Goal: Information Seeking & Learning: Check status

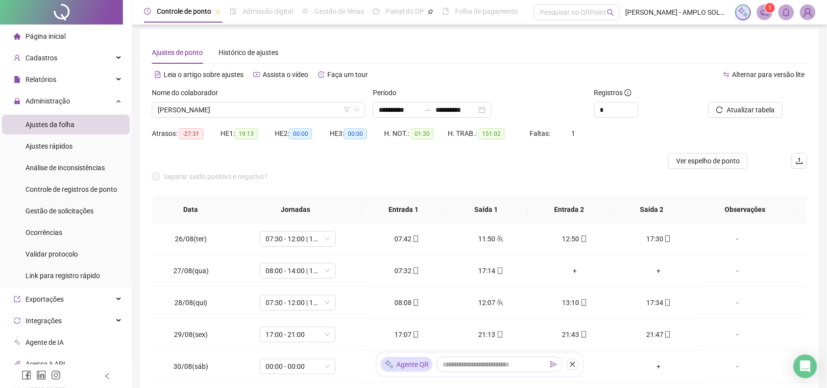
scroll to position [406, 0]
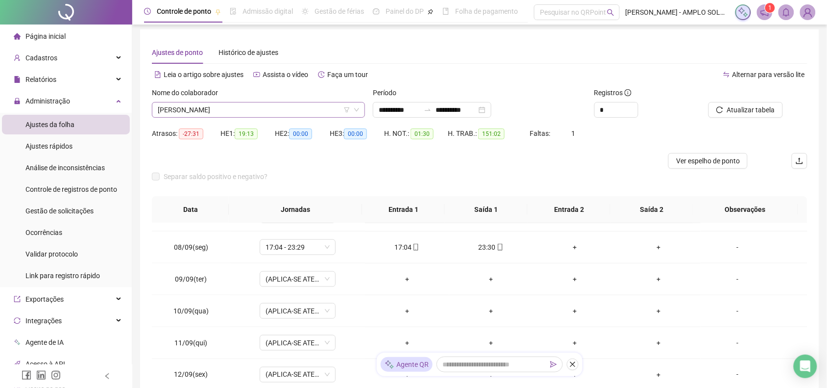
click at [308, 111] on span "[PERSON_NAME]" at bounding box center [258, 109] width 201 height 15
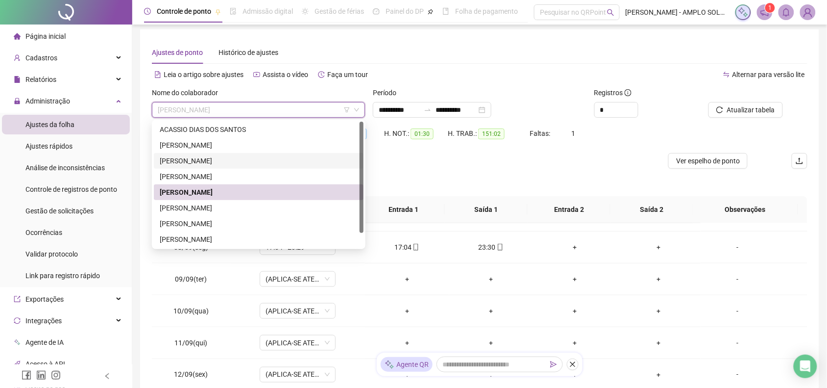
click at [270, 158] on div "[PERSON_NAME]" at bounding box center [259, 160] width 198 height 11
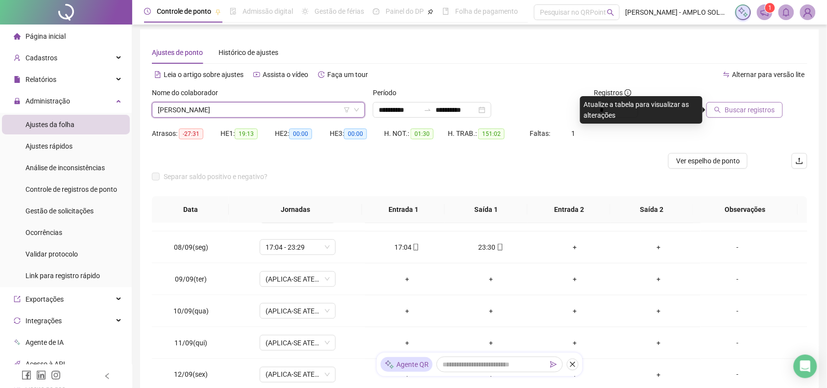
click at [743, 104] on span "Buscar registros" at bounding box center [750, 109] width 50 height 11
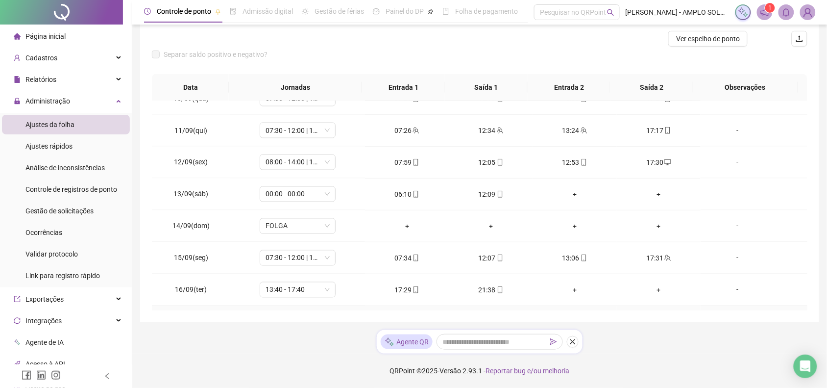
scroll to position [590, 0]
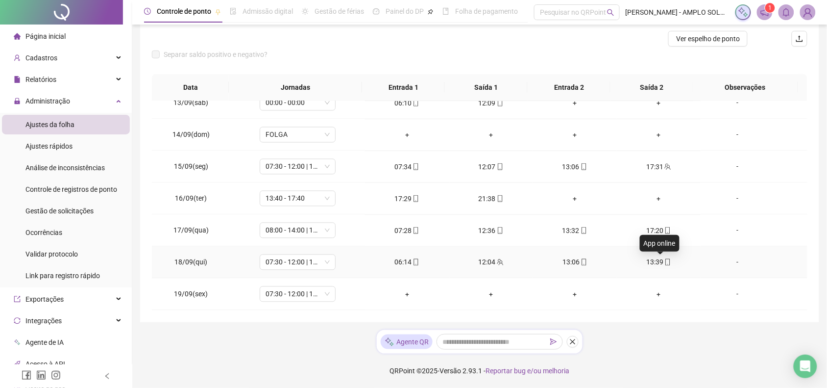
click at [666, 263] on icon "mobile" at bounding box center [668, 262] width 4 height 7
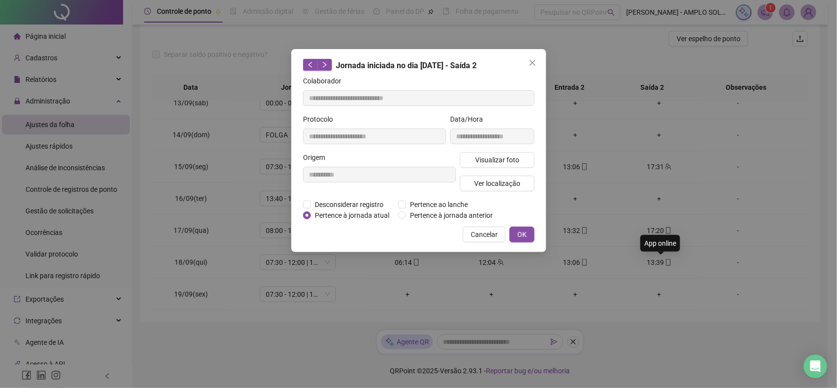
type input "**********"
click at [484, 163] on span "Visualizar foto" at bounding box center [496, 159] width 44 height 11
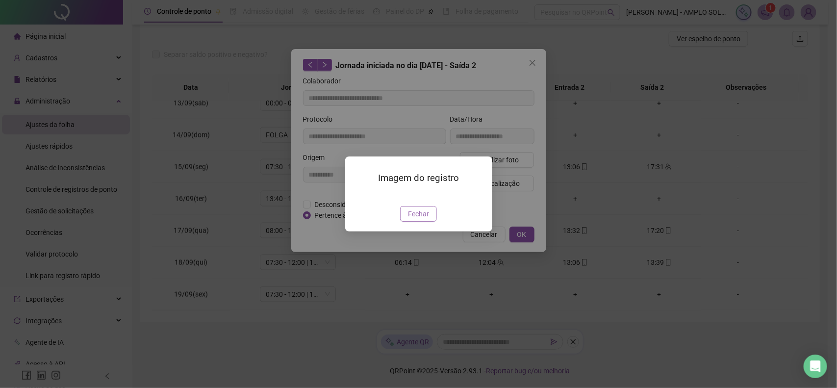
click at [417, 219] on span "Fechar" at bounding box center [418, 213] width 21 height 11
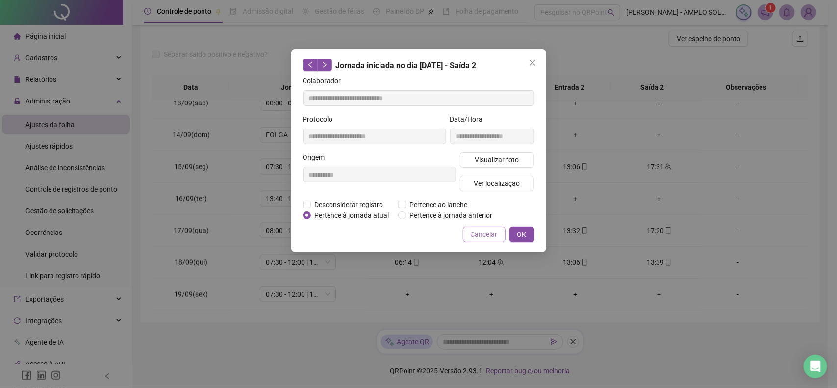
click at [494, 226] on button "Cancelar" at bounding box center [484, 234] width 43 height 16
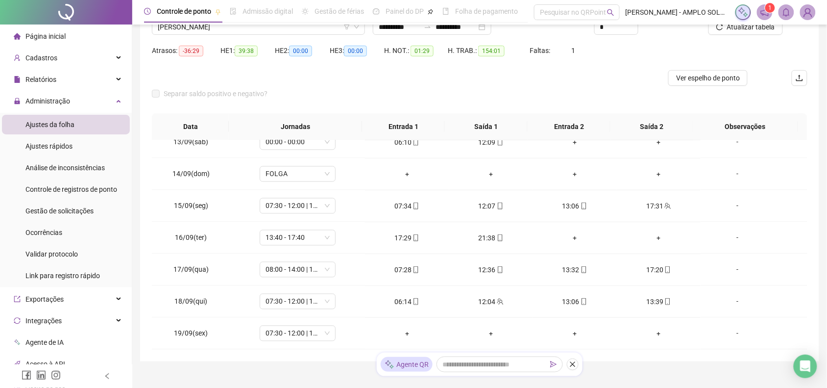
scroll to position [64, 0]
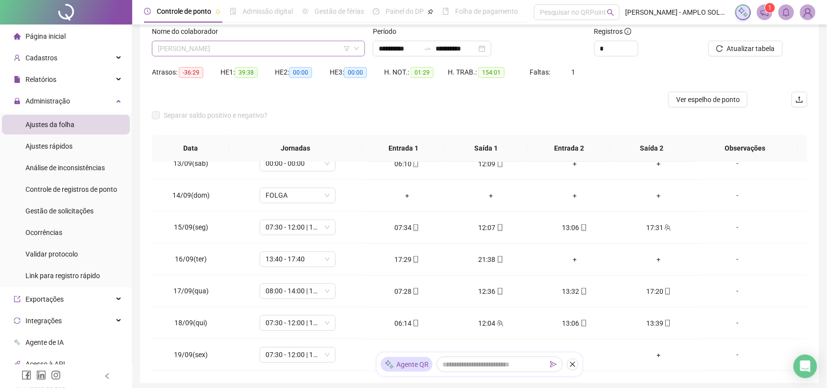
click at [242, 50] on span "[PERSON_NAME]" at bounding box center [258, 48] width 201 height 15
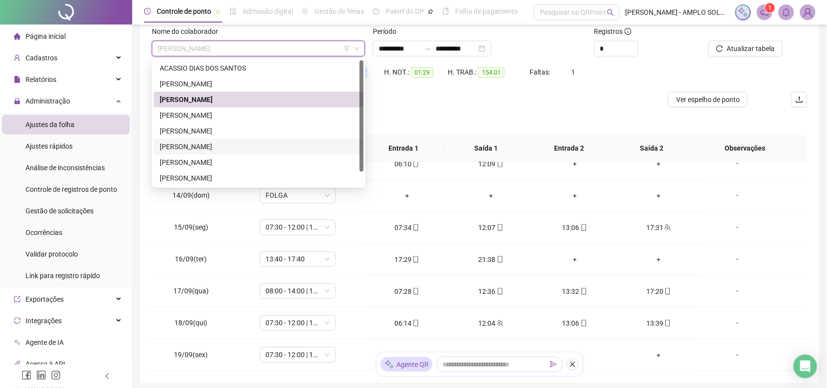
click at [224, 150] on div "[PERSON_NAME]" at bounding box center [259, 146] width 198 height 11
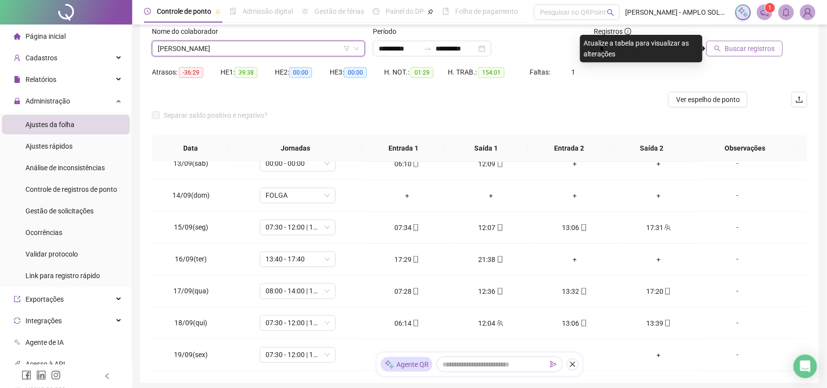
click at [734, 44] on span "Buscar registros" at bounding box center [750, 48] width 50 height 11
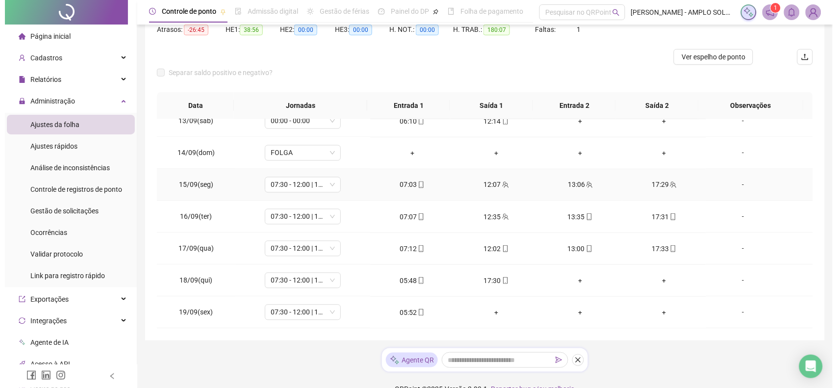
scroll to position [125, 0]
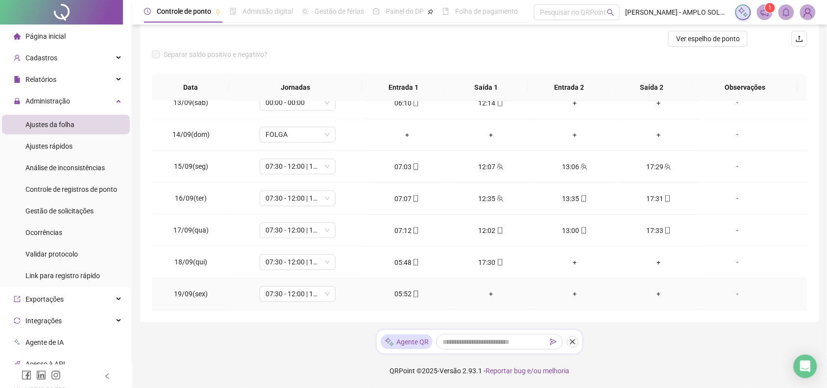
click at [413, 296] on icon "mobile" at bounding box center [416, 294] width 7 height 7
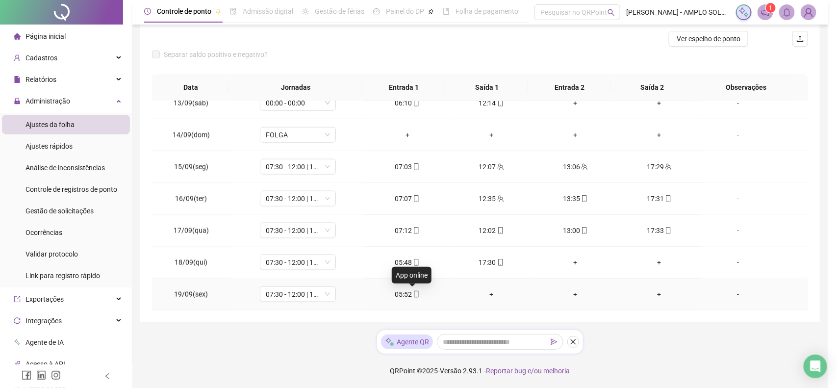
type input "**********"
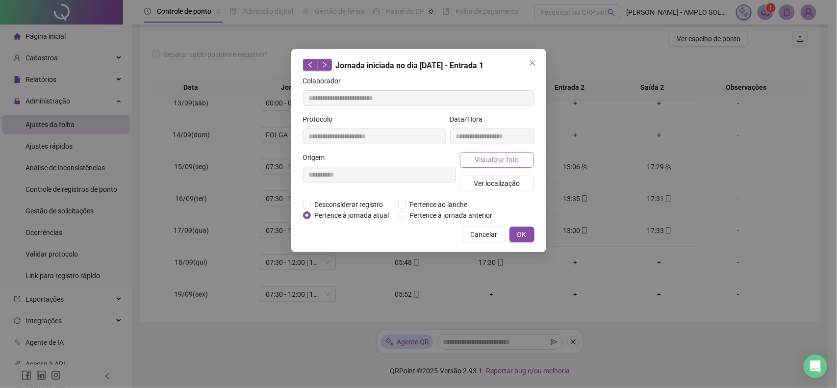
click at [503, 158] on span "Visualizar foto" at bounding box center [496, 159] width 44 height 11
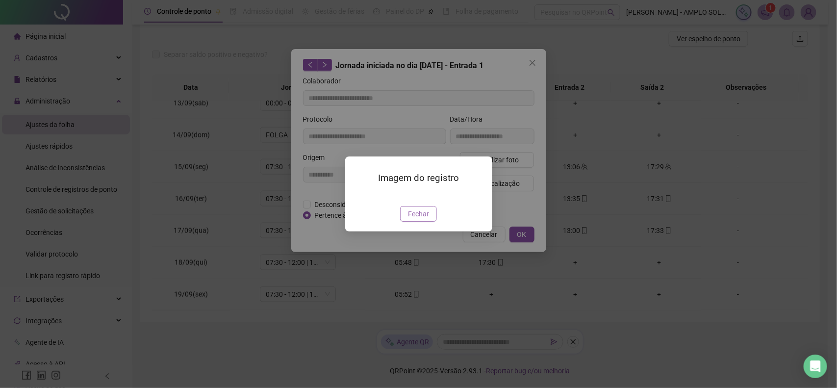
click at [419, 219] on span "Fechar" at bounding box center [418, 213] width 21 height 11
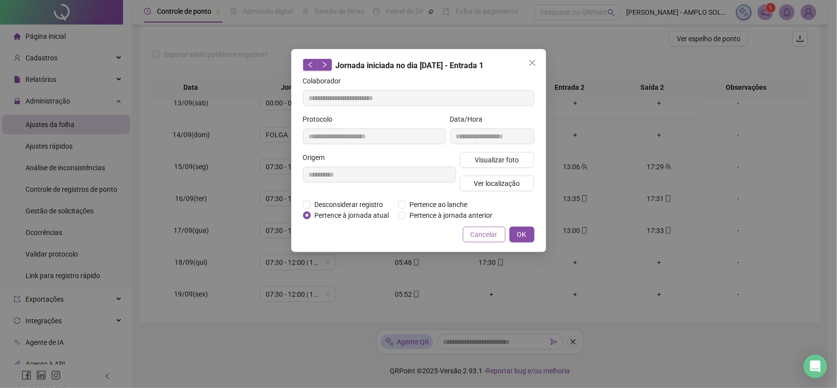
click at [485, 235] on span "Cancelar" at bounding box center [484, 234] width 27 height 11
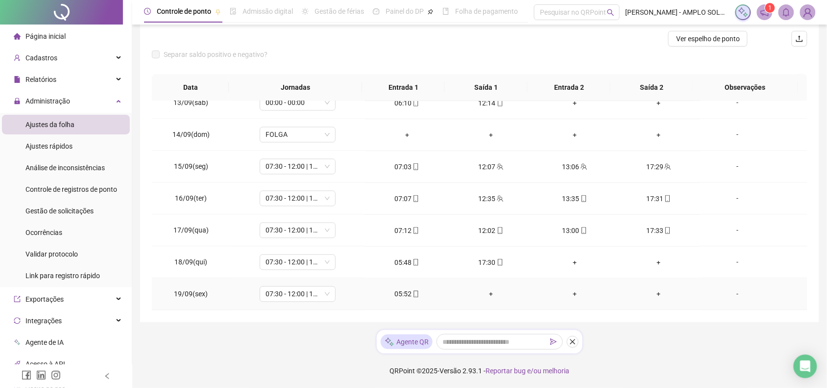
click at [419, 293] on div "05:52" at bounding box center [407, 294] width 68 height 11
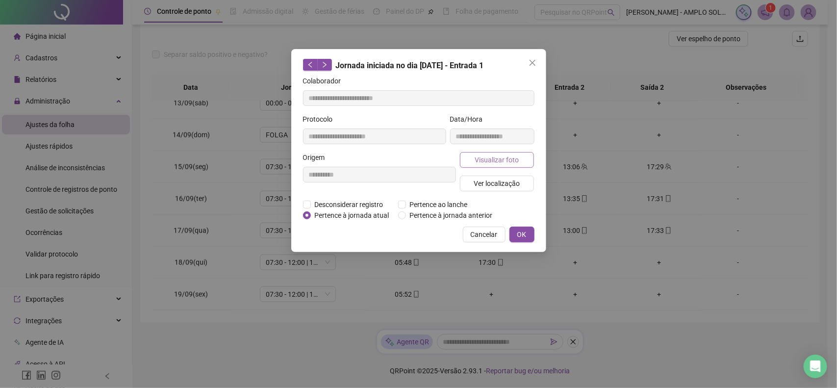
click at [511, 155] on span "Visualizar foto" at bounding box center [496, 159] width 44 height 11
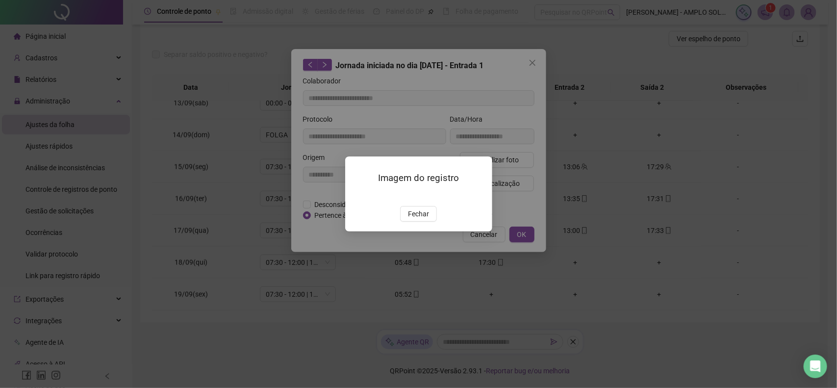
click at [404, 222] on button "Fechar" at bounding box center [418, 214] width 37 height 16
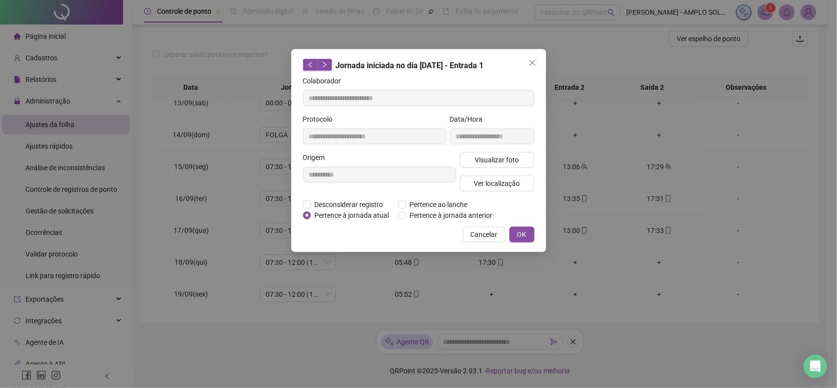
drag, startPoint x: 484, startPoint y: 230, endPoint x: 346, endPoint y: 85, distance: 200.7
click at [485, 229] on span "Cancelar" at bounding box center [484, 234] width 27 height 11
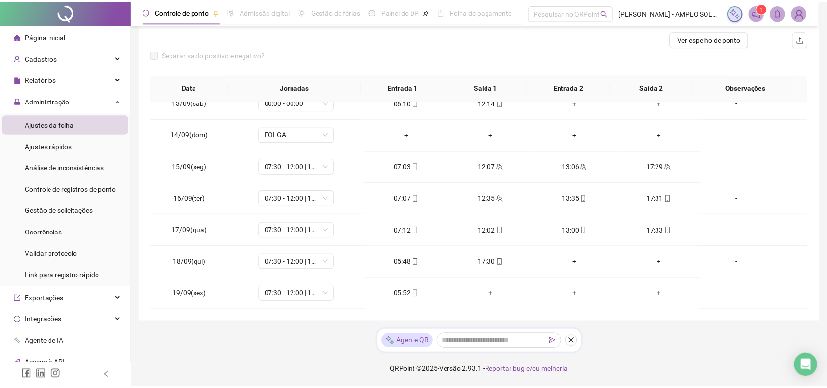
scroll to position [64, 0]
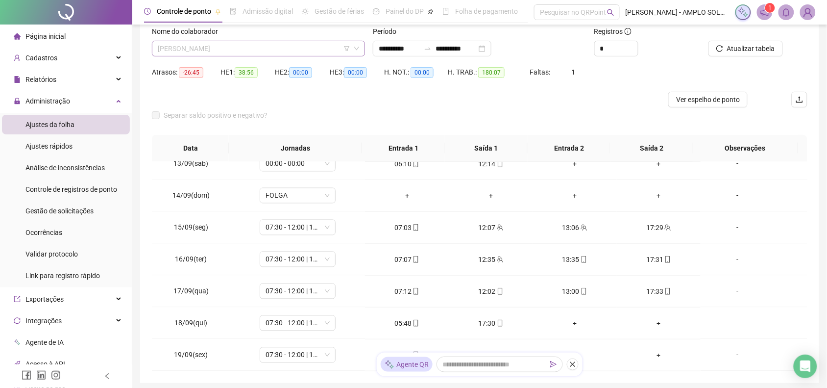
click at [251, 48] on span "[PERSON_NAME]" at bounding box center [258, 48] width 201 height 15
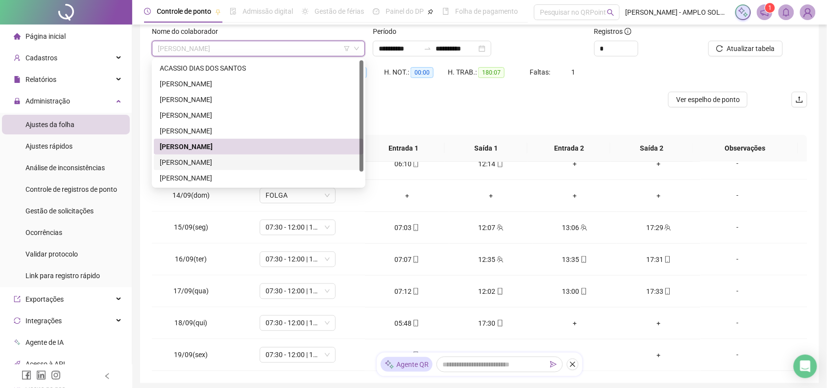
click at [217, 168] on div "[PERSON_NAME]" at bounding box center [259, 162] width 210 height 16
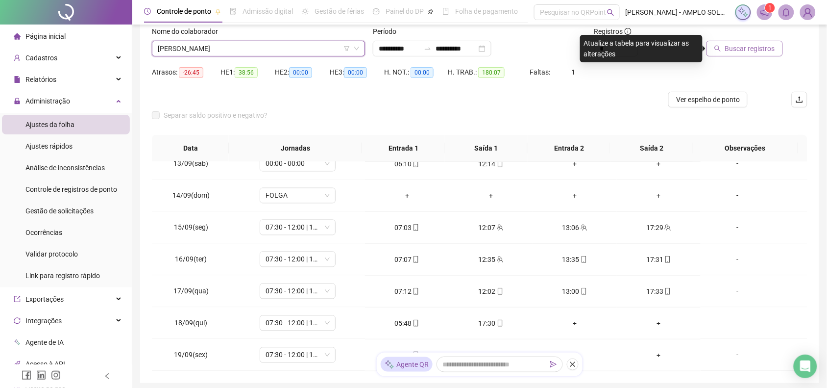
click at [735, 44] on span "Buscar registros" at bounding box center [750, 48] width 50 height 11
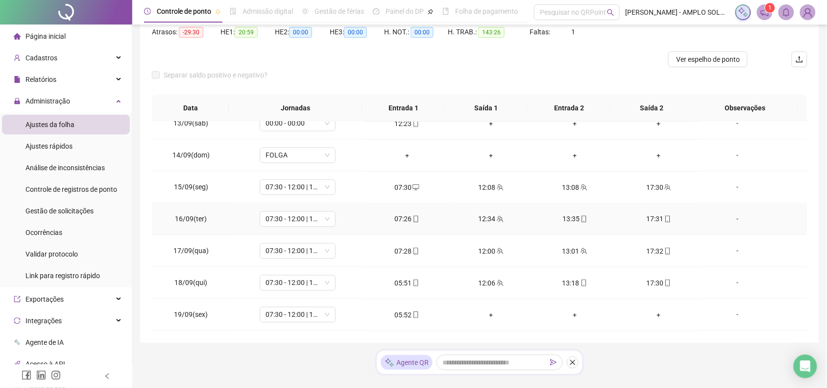
scroll to position [125, 0]
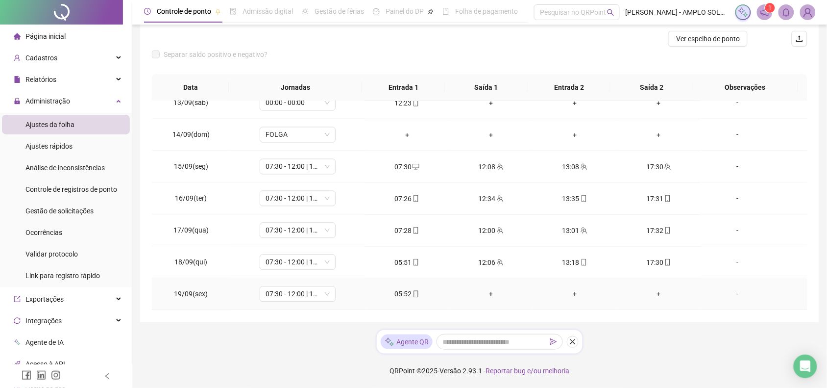
click at [413, 292] on icon "mobile" at bounding box center [416, 294] width 7 height 7
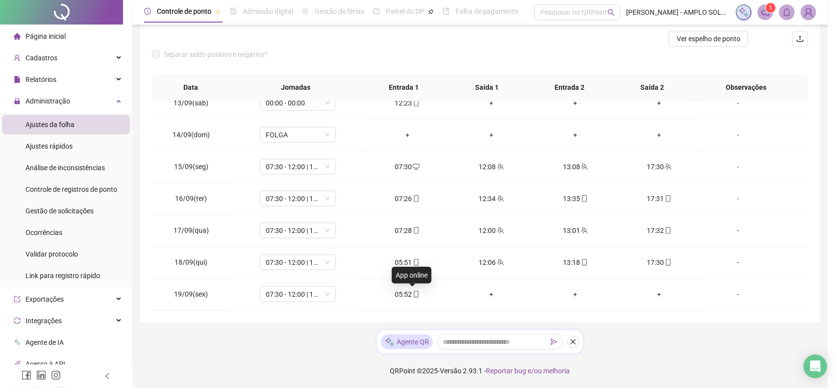
type input "**********"
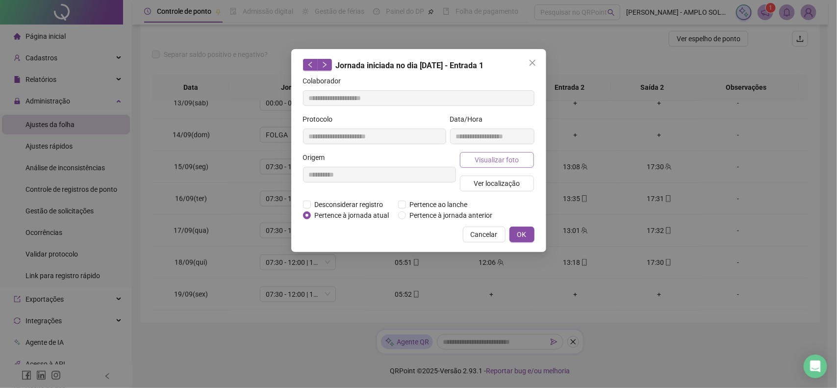
click at [511, 152] on button "Visualizar foto" at bounding box center [497, 160] width 74 height 16
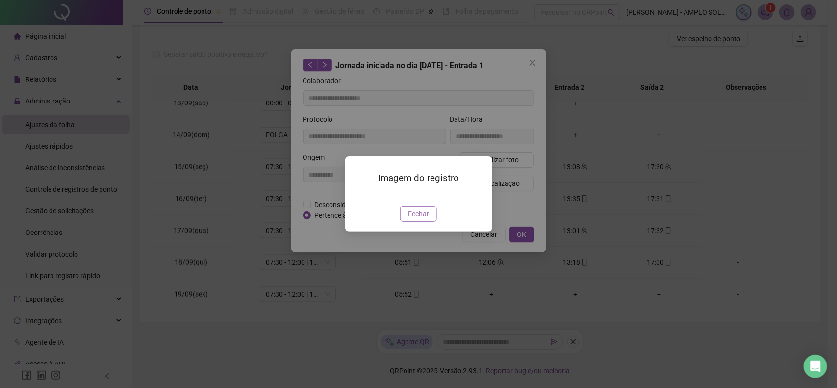
click at [407, 222] on button "Fechar" at bounding box center [418, 214] width 37 height 16
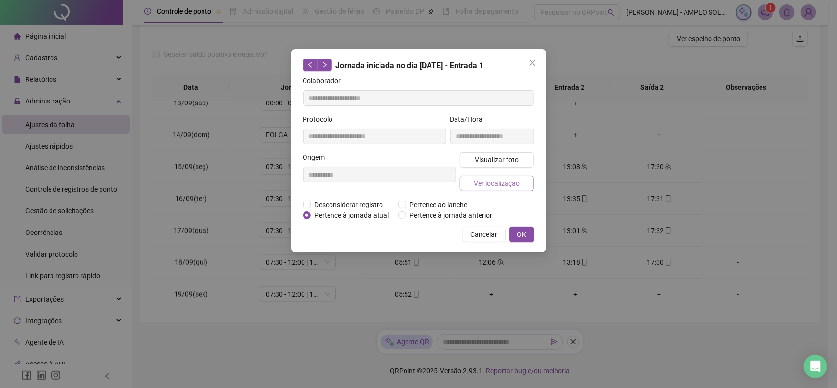
click at [496, 176] on button "Ver localização" at bounding box center [497, 183] width 74 height 16
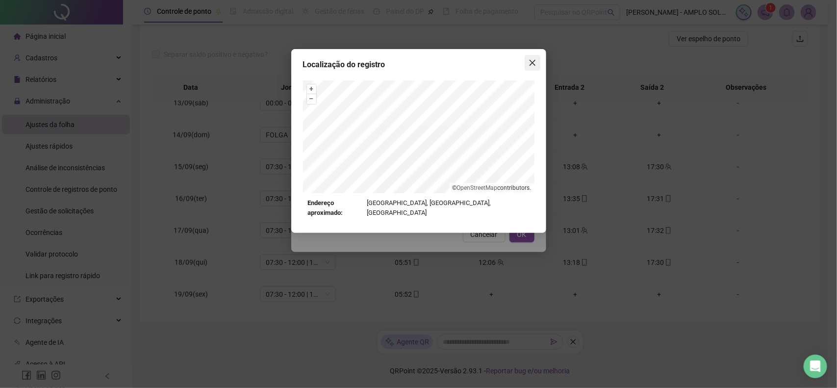
click at [532, 60] on icon "close" at bounding box center [532, 63] width 8 height 8
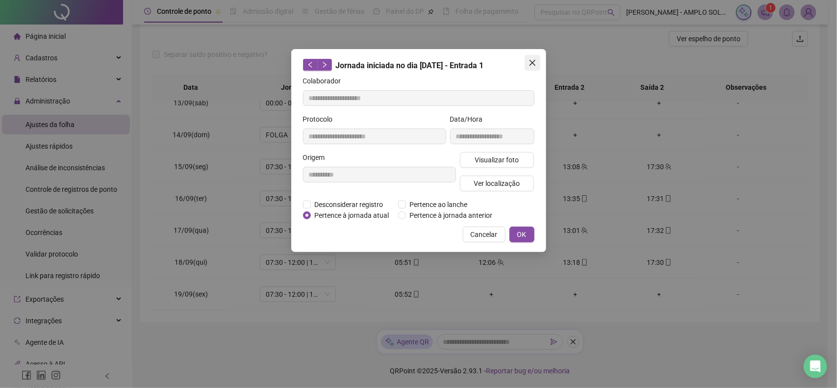
click at [528, 68] on button "Close" at bounding box center [532, 63] width 16 height 16
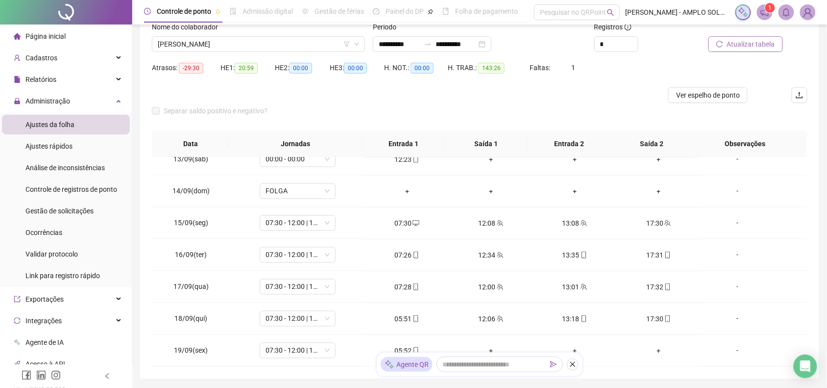
scroll to position [64, 0]
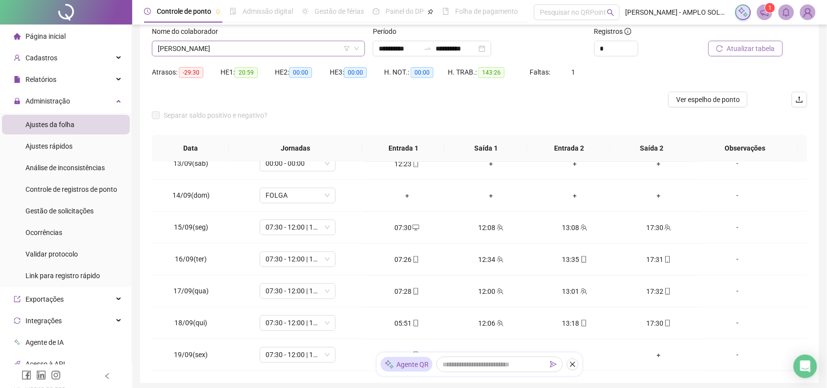
click at [240, 45] on span "[PERSON_NAME]" at bounding box center [258, 48] width 201 height 15
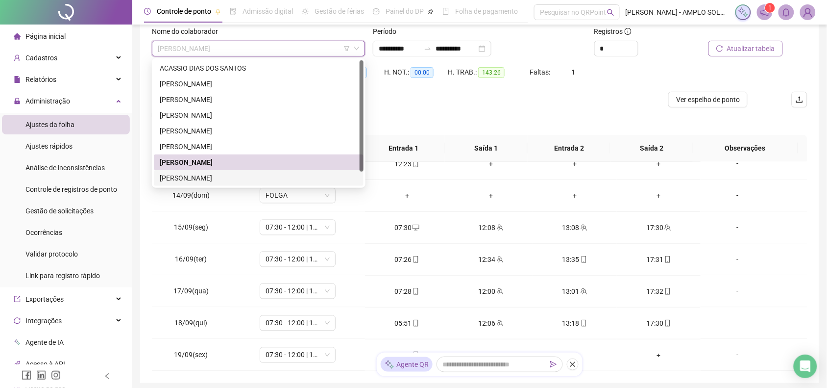
click at [203, 175] on div "[PERSON_NAME]" at bounding box center [259, 178] width 198 height 11
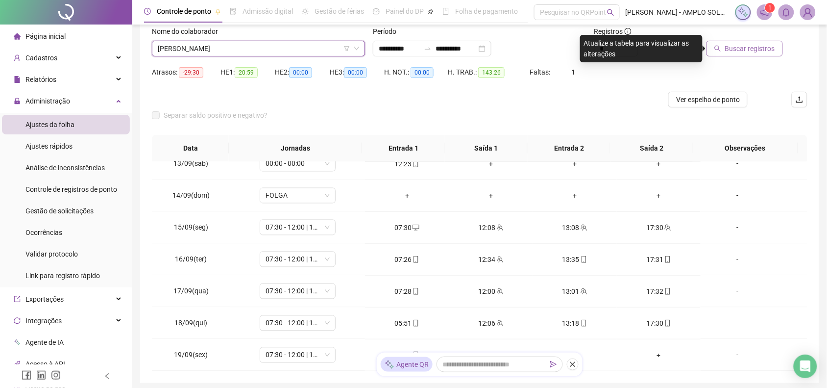
click at [744, 50] on span "Buscar registros" at bounding box center [750, 48] width 50 height 11
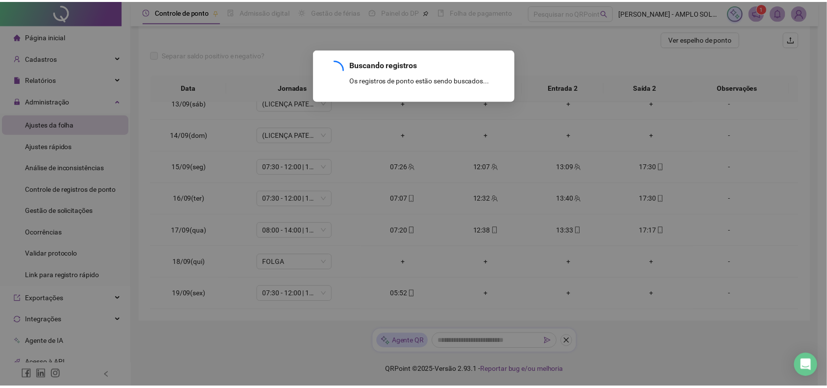
scroll to position [398, 0]
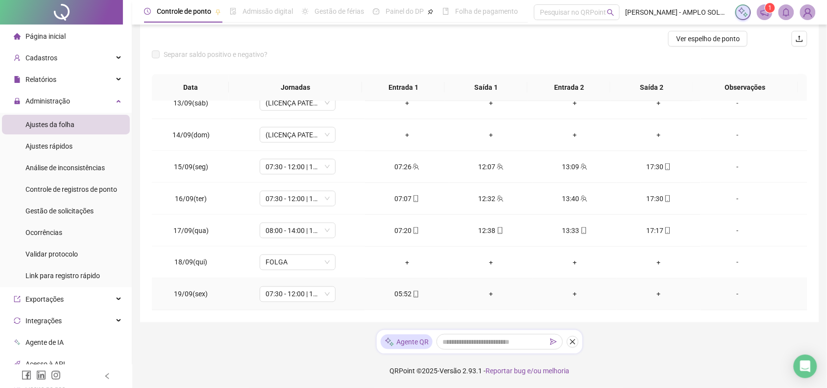
click at [407, 295] on div "05:52" at bounding box center [407, 294] width 68 height 11
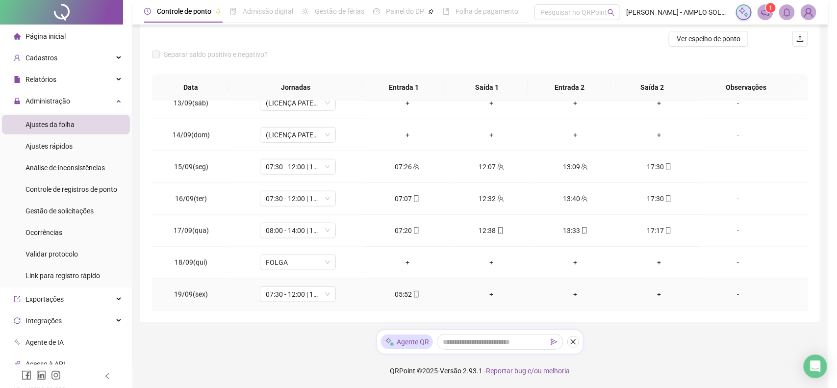
type input "**********"
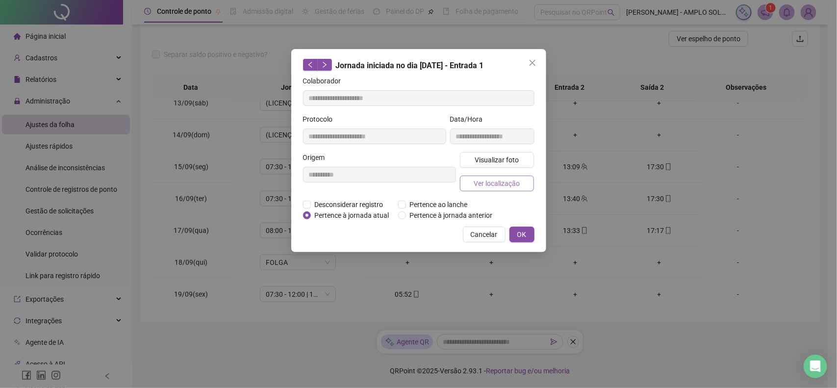
click at [480, 178] on span "Ver localização" at bounding box center [496, 183] width 46 height 11
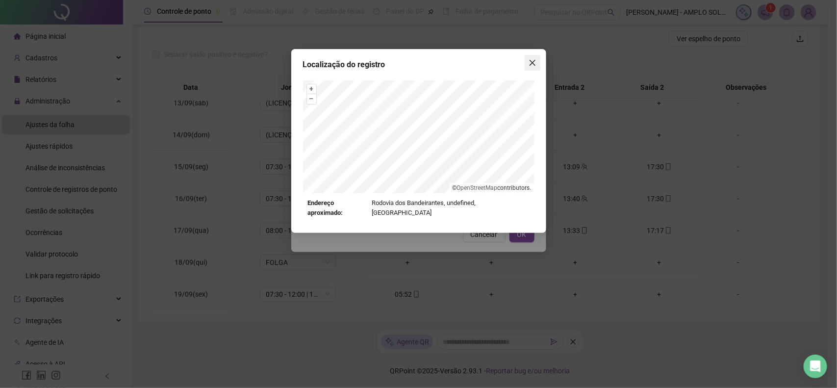
click at [531, 64] on icon "close" at bounding box center [532, 63] width 6 height 6
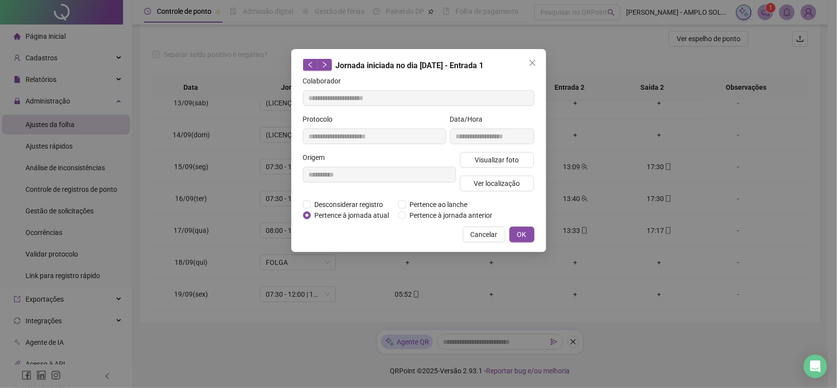
click at [531, 64] on icon "close" at bounding box center [532, 63] width 6 height 6
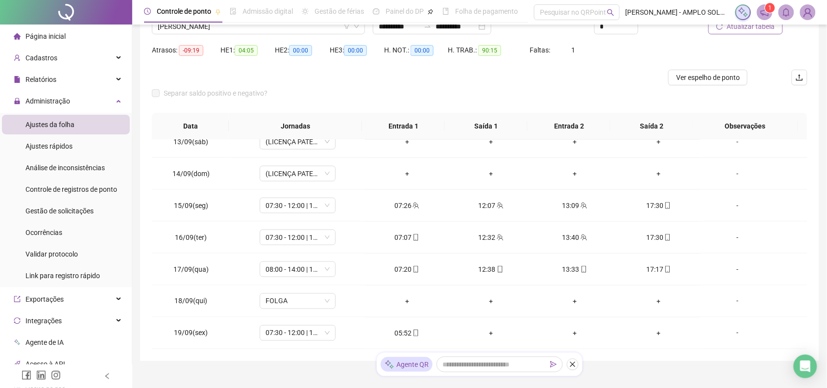
scroll to position [64, 0]
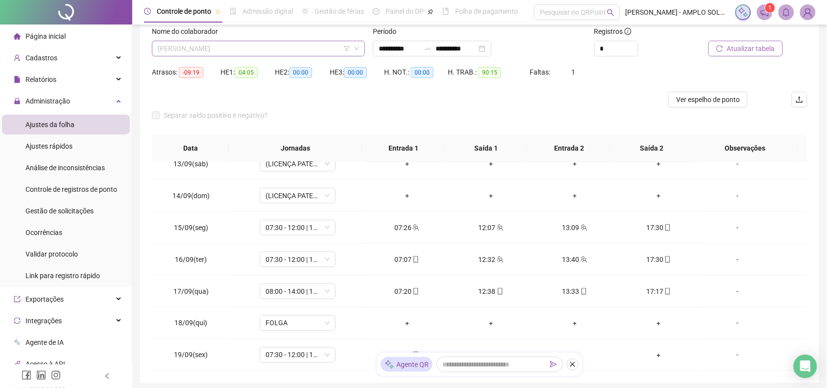
click at [258, 47] on span "[PERSON_NAME]" at bounding box center [258, 48] width 201 height 15
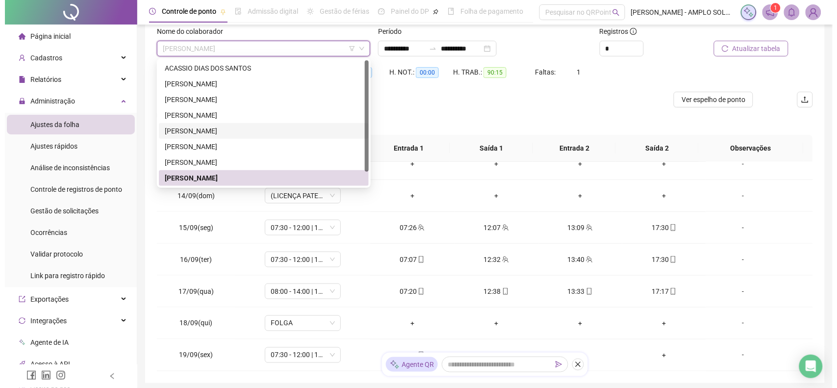
scroll to position [3, 0]
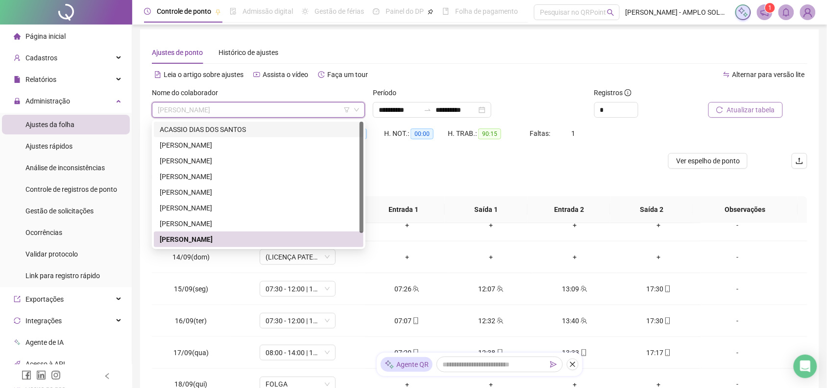
click at [240, 135] on div "ACASSIO DIAS DOS SANTOS" at bounding box center [259, 130] width 210 height 16
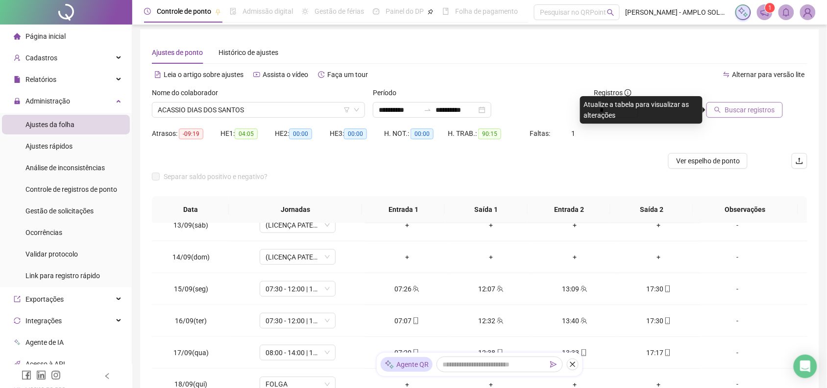
click at [719, 113] on icon "search" at bounding box center [718, 109] width 7 height 7
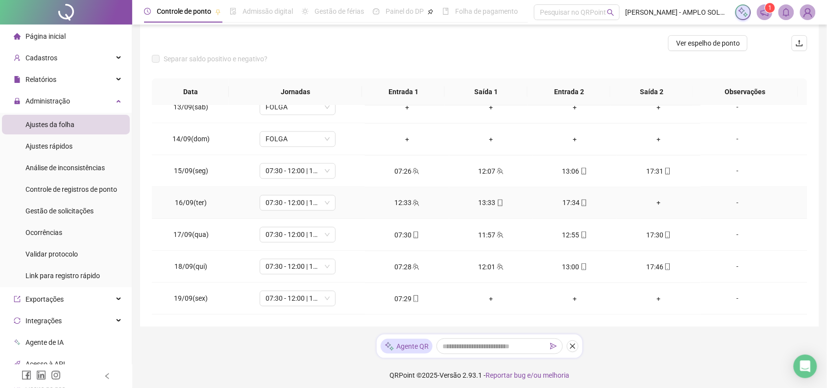
scroll to position [125, 0]
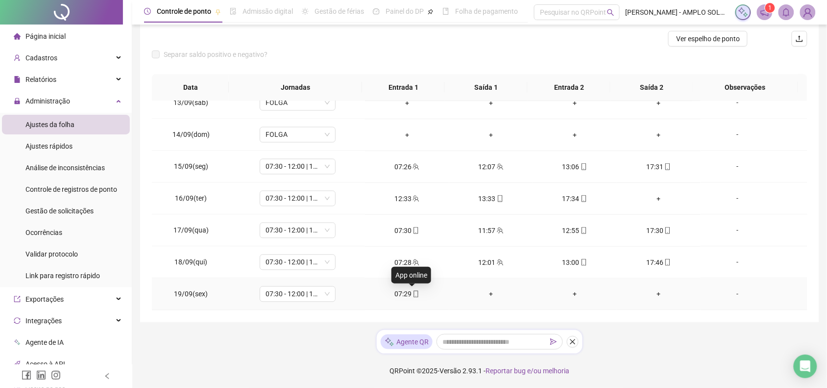
click at [414, 297] on icon "mobile" at bounding box center [416, 294] width 4 height 7
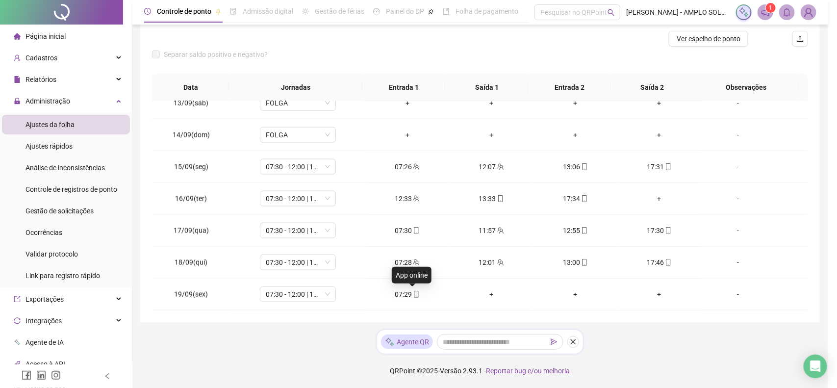
type input "**********"
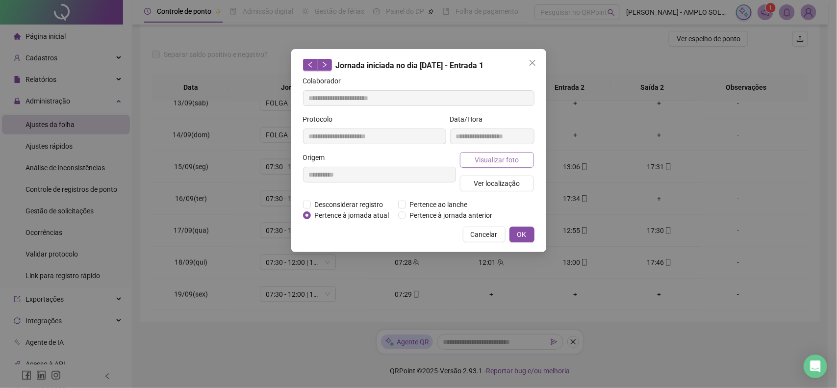
click at [486, 158] on span "Visualizar foto" at bounding box center [496, 159] width 44 height 11
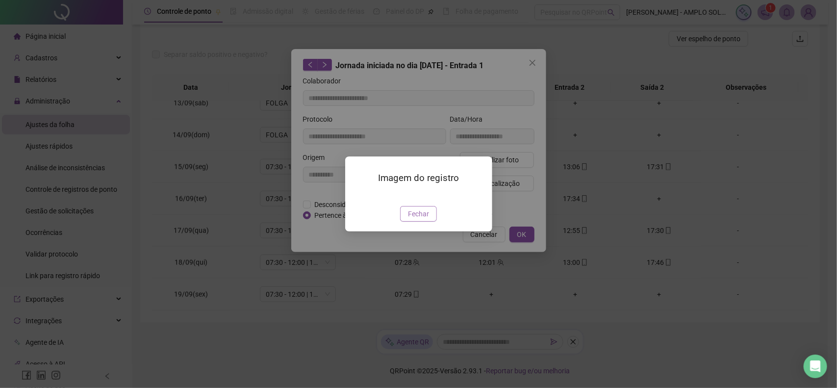
click at [418, 222] on button "Fechar" at bounding box center [418, 214] width 37 height 16
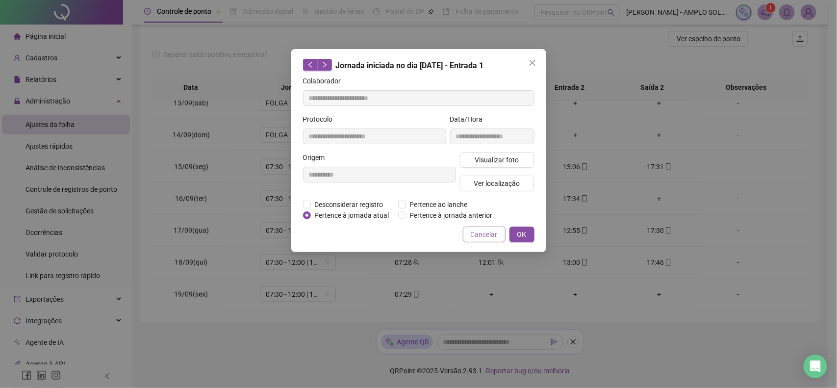
click at [473, 237] on span "Cancelar" at bounding box center [484, 234] width 27 height 11
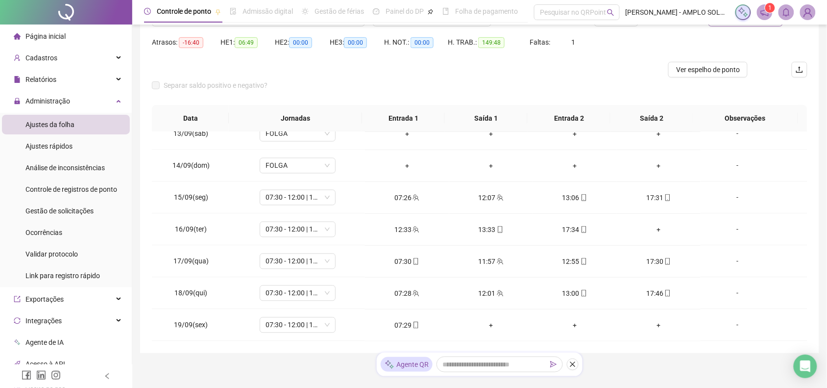
scroll to position [64, 0]
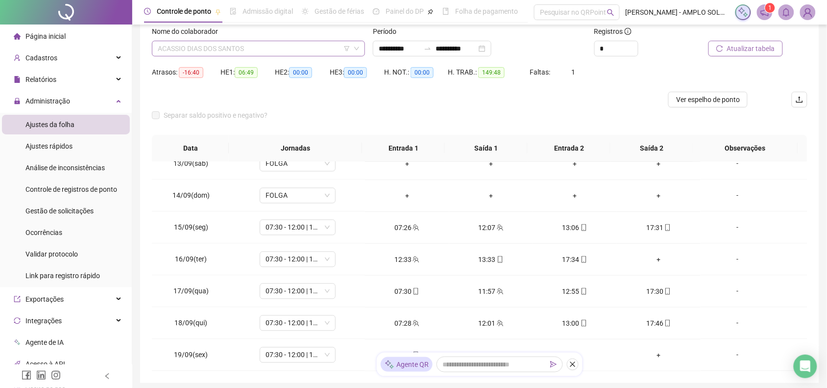
click at [265, 51] on span "ACASSIO DIAS DOS SANTOS" at bounding box center [258, 48] width 201 height 15
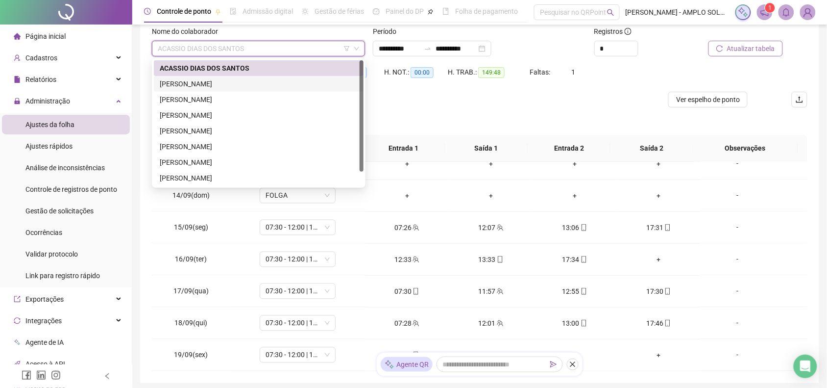
click at [256, 77] on div "[PERSON_NAME]" at bounding box center [259, 84] width 210 height 16
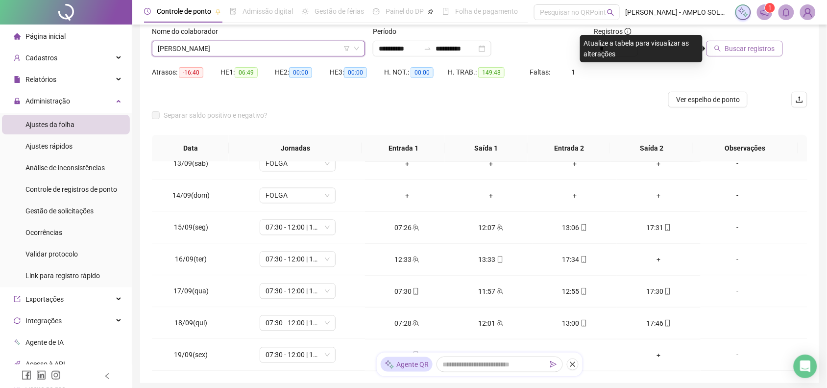
click at [720, 40] on div at bounding box center [744, 33] width 78 height 15
click at [721, 41] on button "Buscar registros" at bounding box center [745, 49] width 76 height 16
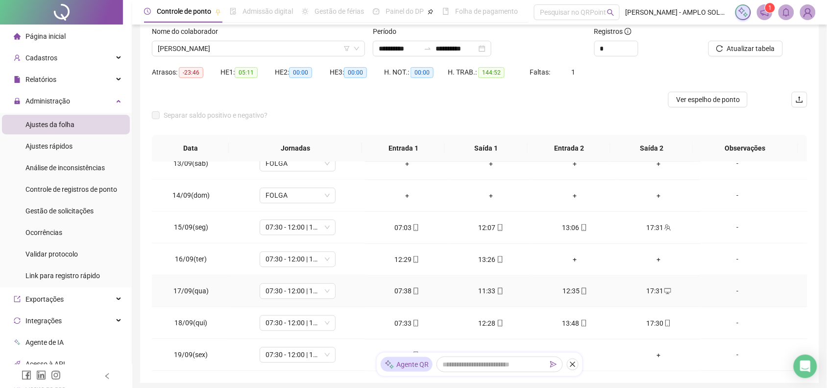
scroll to position [125, 0]
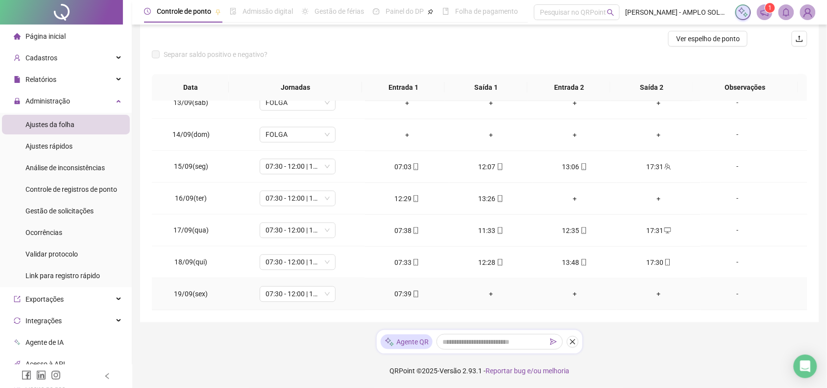
click at [413, 295] on icon "mobile" at bounding box center [416, 294] width 7 height 7
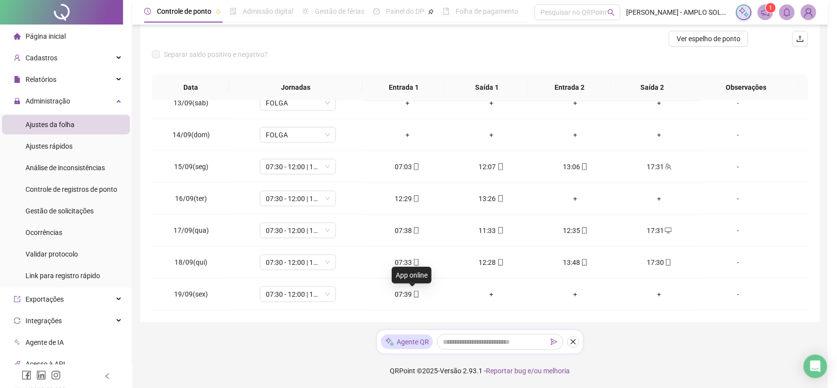
type input "**********"
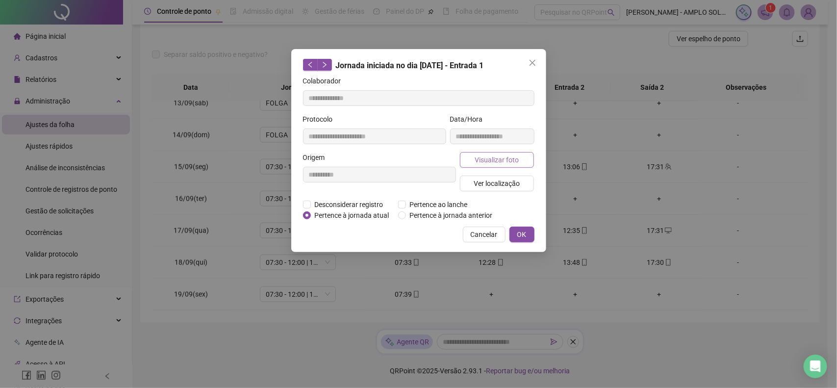
click at [490, 162] on span "Visualizar foto" at bounding box center [496, 159] width 44 height 11
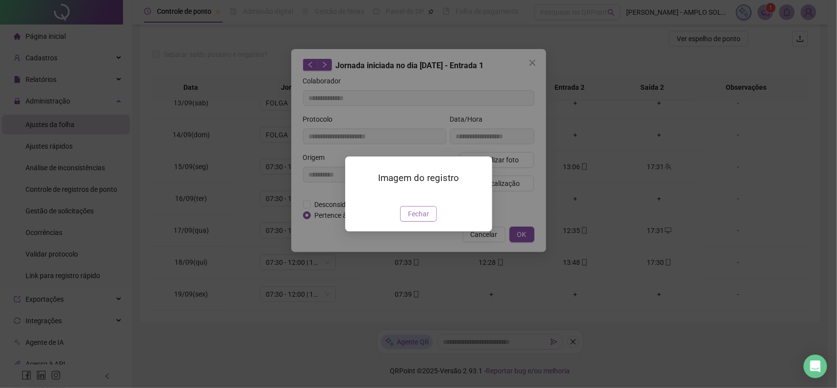
click at [407, 222] on button "Fechar" at bounding box center [418, 214] width 37 height 16
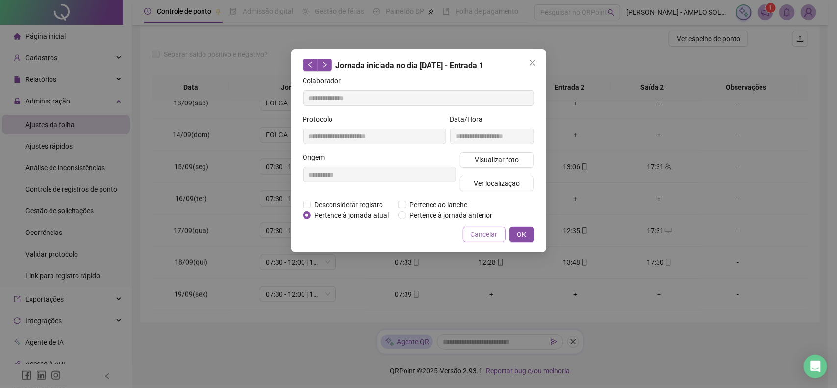
click at [483, 239] on button "Cancelar" at bounding box center [484, 234] width 43 height 16
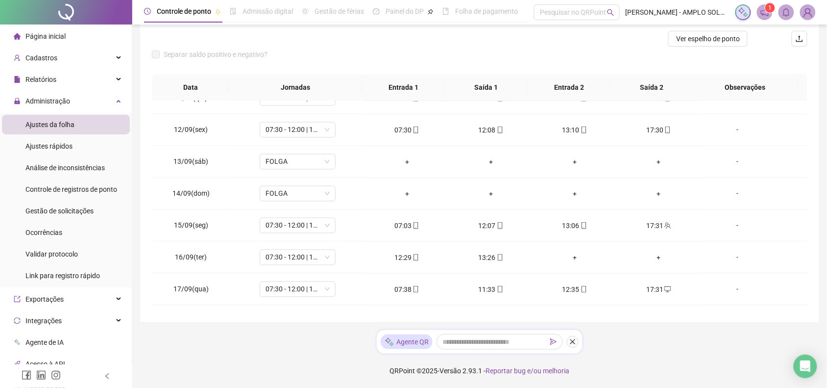
scroll to position [64, 0]
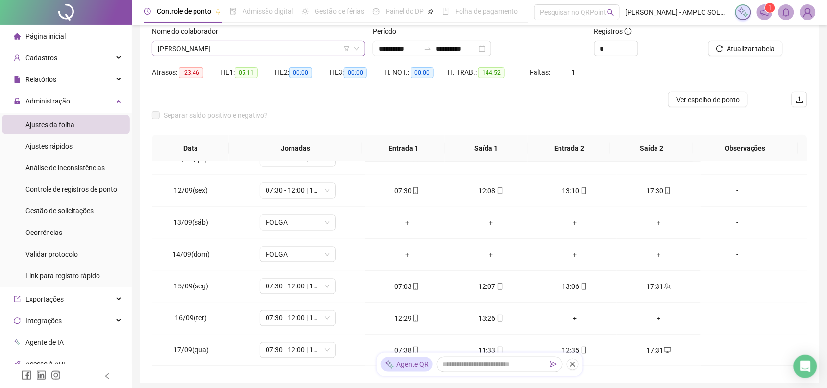
click at [253, 52] on span "[PERSON_NAME]" at bounding box center [258, 48] width 201 height 15
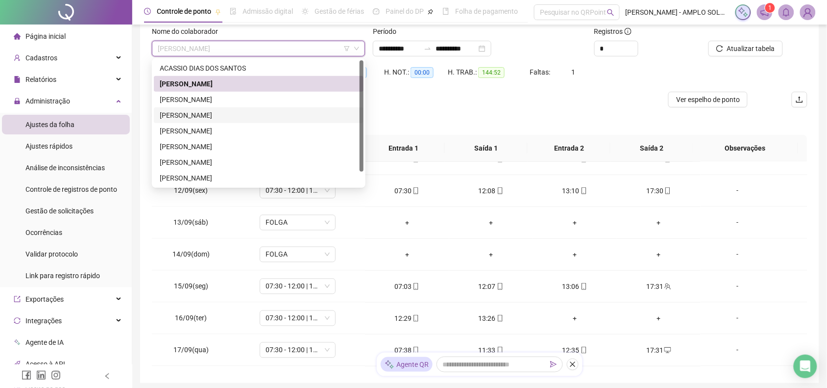
click at [238, 113] on div "[PERSON_NAME]" at bounding box center [259, 115] width 198 height 11
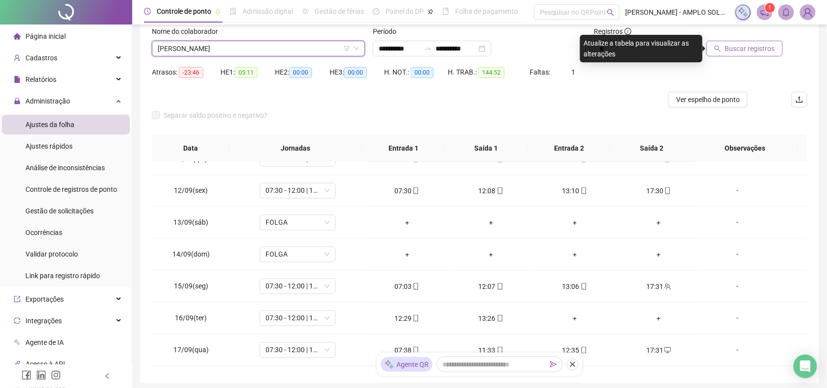
click at [737, 52] on span "Buscar registros" at bounding box center [750, 48] width 50 height 11
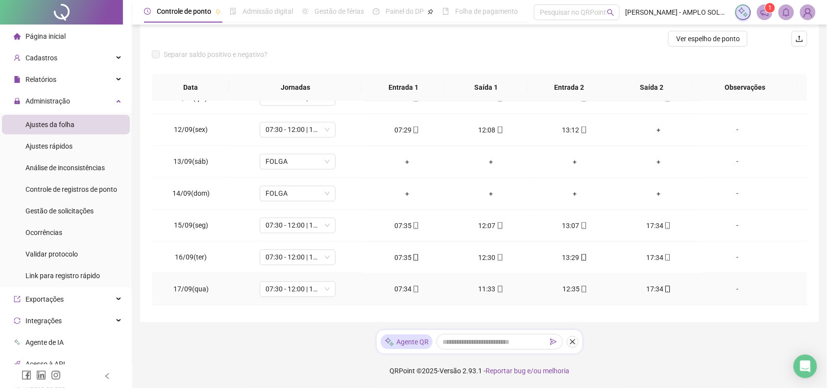
scroll to position [590, 0]
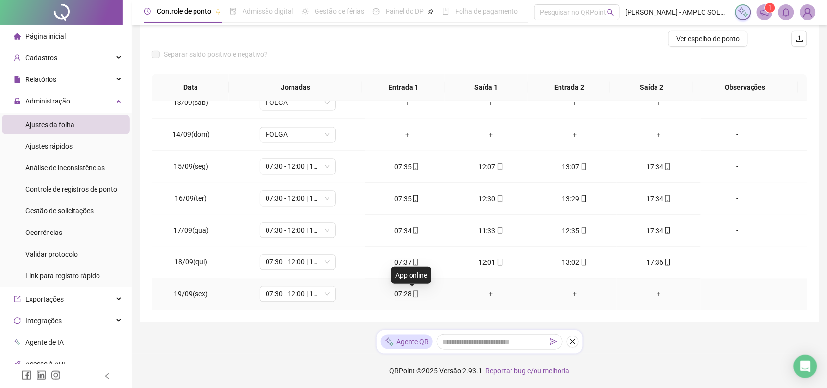
click at [412, 297] on span at bounding box center [416, 294] width 8 height 8
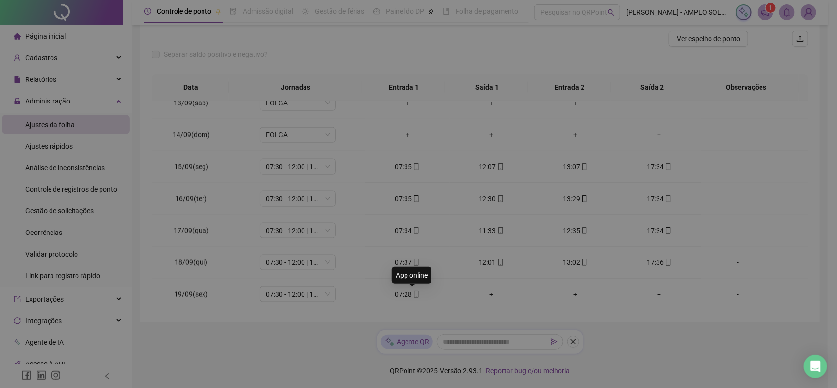
type input "**********"
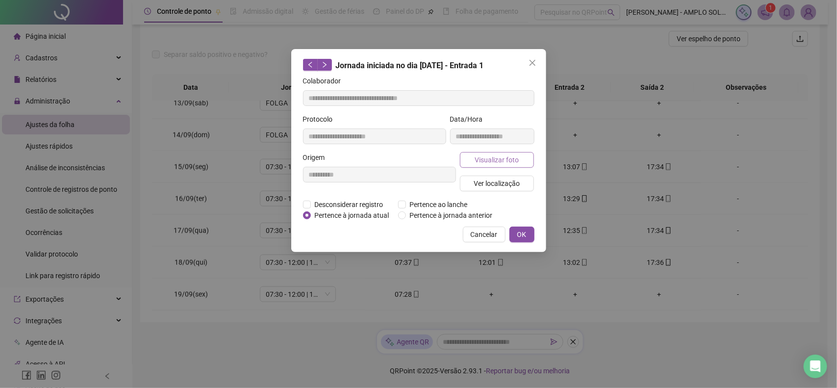
click at [481, 165] on button "Visualizar foto" at bounding box center [497, 160] width 74 height 16
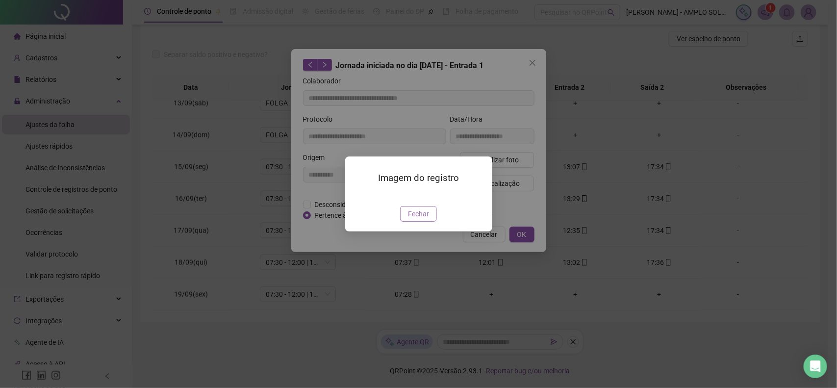
drag, startPoint x: 412, startPoint y: 272, endPoint x: 440, endPoint y: 249, distance: 36.2
click at [412, 219] on span "Fechar" at bounding box center [418, 213] width 21 height 11
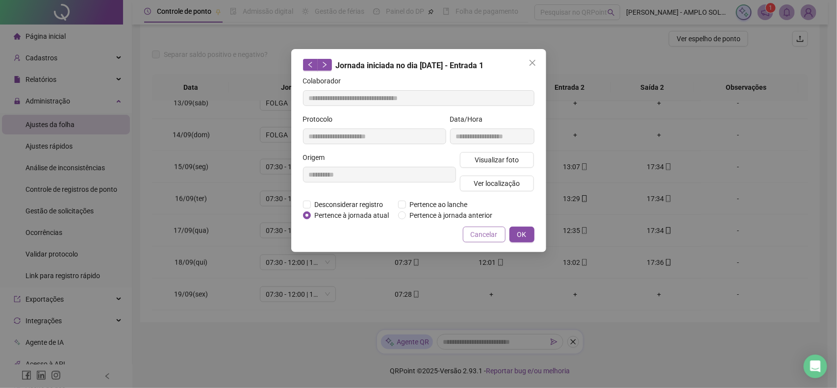
click at [489, 231] on span "Cancelar" at bounding box center [484, 234] width 27 height 11
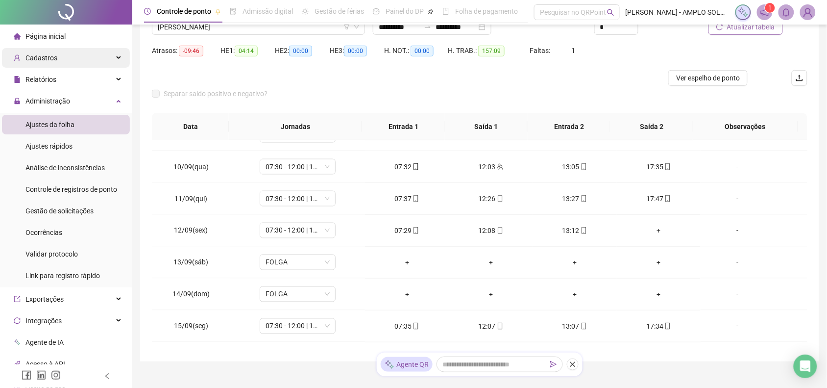
scroll to position [64, 0]
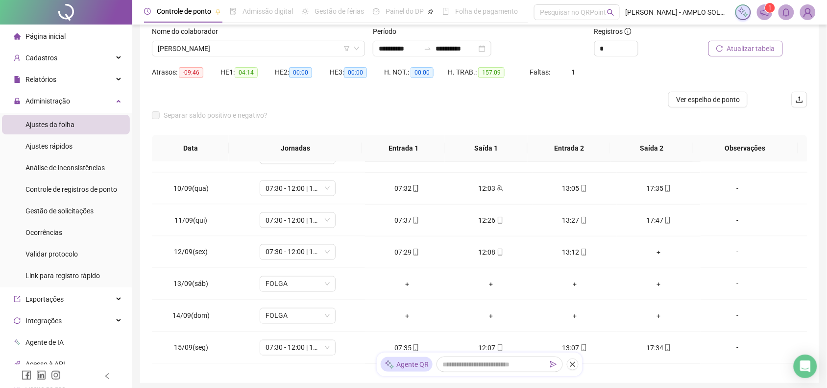
click at [58, 36] on span "Página inicial" at bounding box center [45, 36] width 40 height 8
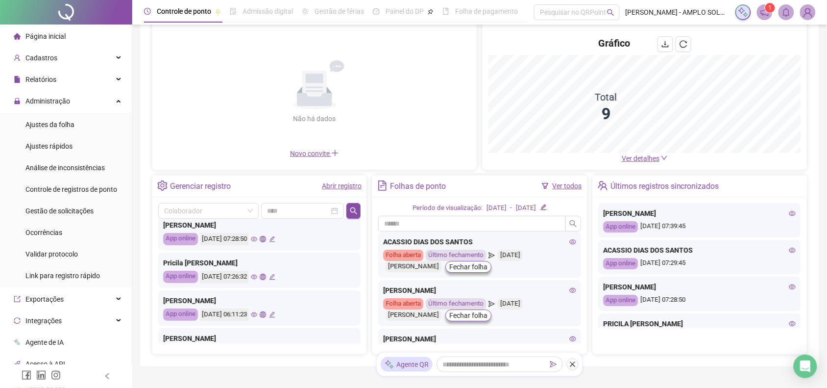
scroll to position [123, 0]
